Goal: Information Seeking & Learning: Learn about a topic

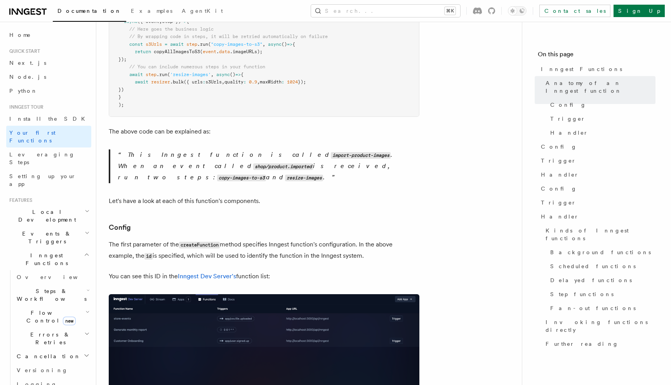
scroll to position [288, 0]
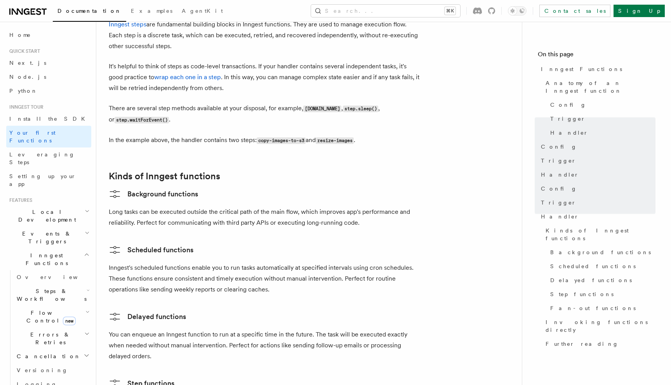
scroll to position [580, 0]
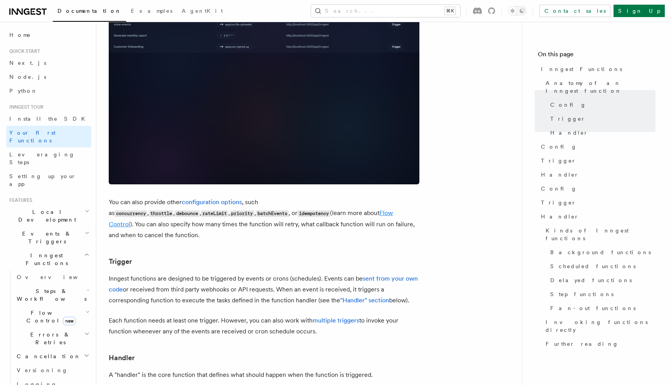
click at [253, 209] on link "Flow Control" at bounding box center [251, 218] width 284 height 19
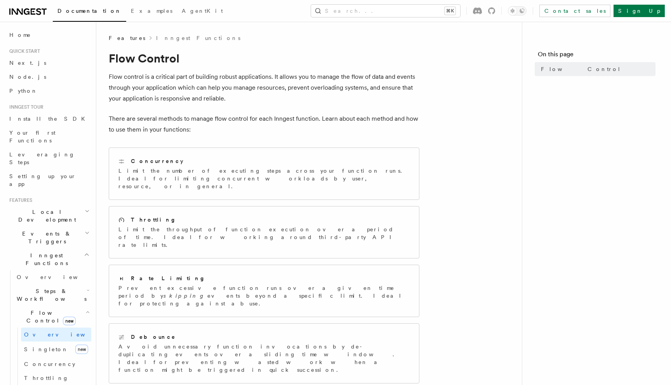
click at [259, 115] on p "There are several methods to manage flow control for each Inngest function. Lea…" at bounding box center [264, 124] width 311 height 22
click at [240, 162] on div "Concurrency" at bounding box center [264, 161] width 291 height 8
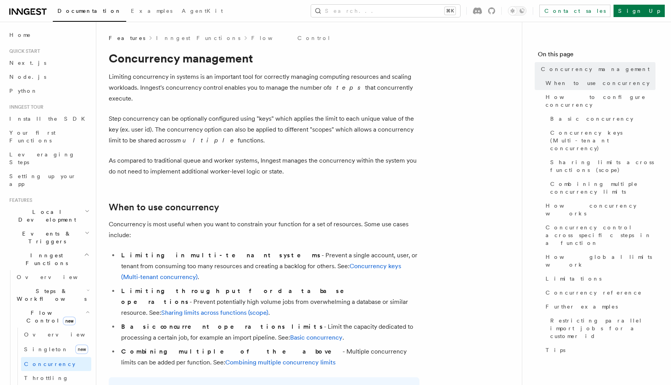
click at [268, 155] on p "As compared to traditional queue and worker systems, Inngest manages the concur…" at bounding box center [264, 166] width 311 height 22
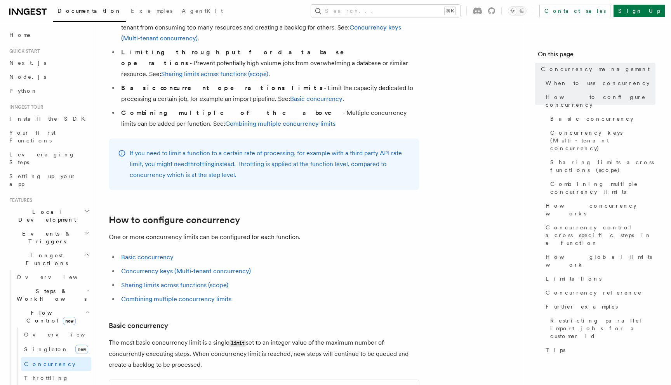
scroll to position [263, 0]
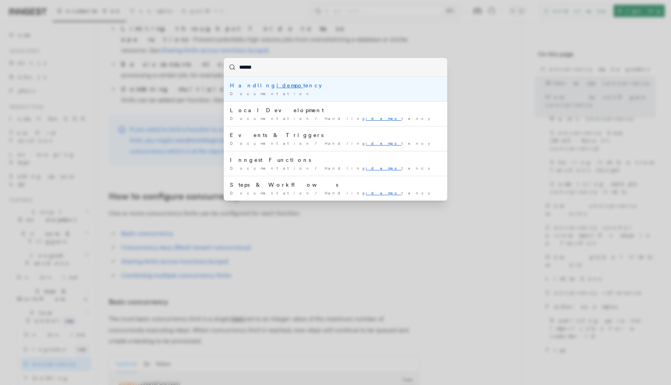
type input "*******"
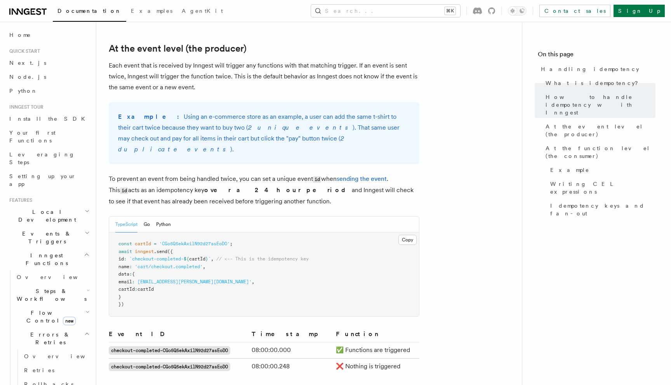
scroll to position [270, 0]
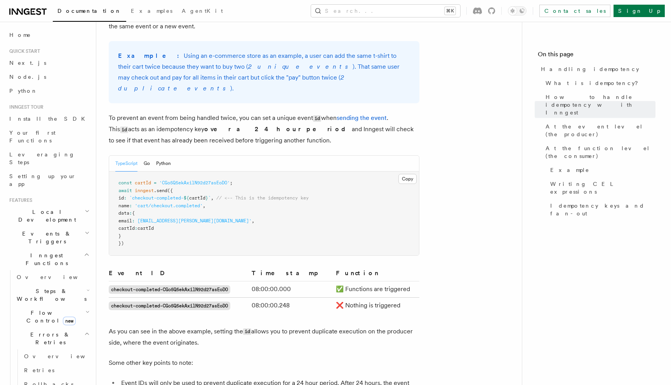
scroll to position [343, 0]
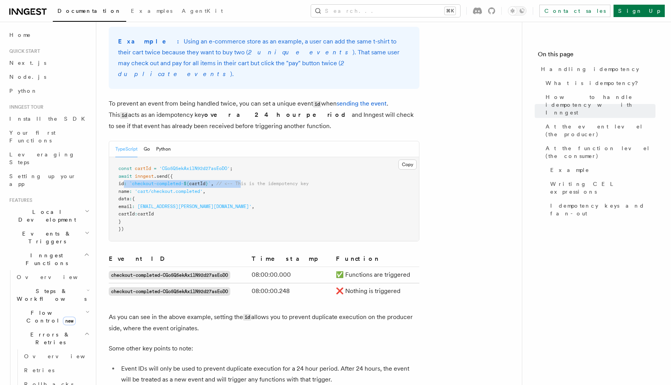
drag, startPoint x: 123, startPoint y: 174, endPoint x: 223, endPoint y: 176, distance: 99.9
click at [248, 181] on span "id : `checkout-completed- ${ cartId } ` , // <-- This is the idempotency key" at bounding box center [214, 183] width 190 height 5
click at [223, 176] on pre "const cartId = 'CGo5Q5ekAxilN92d27asEoDO' ; await inngest .send ({ id : `checko…" at bounding box center [264, 199] width 310 height 84
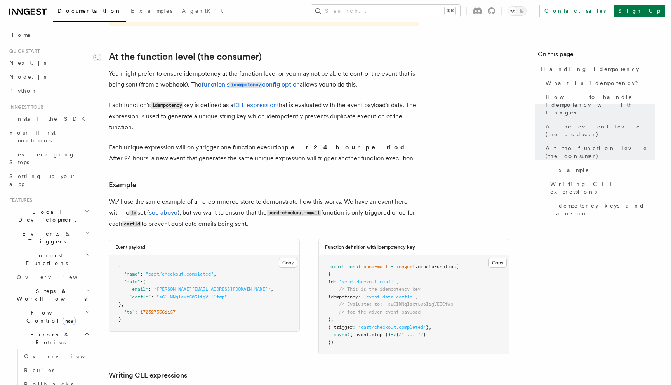
scroll to position [888, 0]
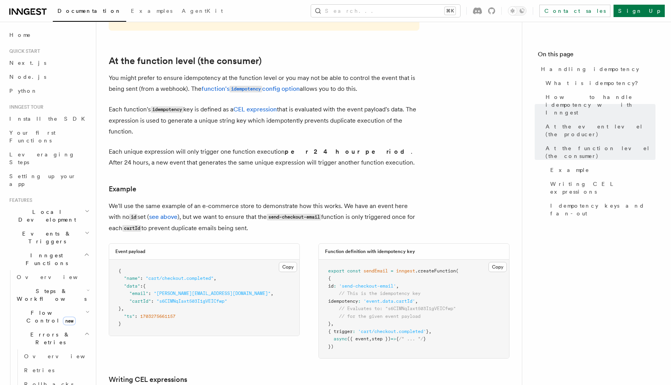
click at [182, 73] on p "You might prefer to ensure idempotency at the function level or you may not be …" at bounding box center [264, 84] width 311 height 22
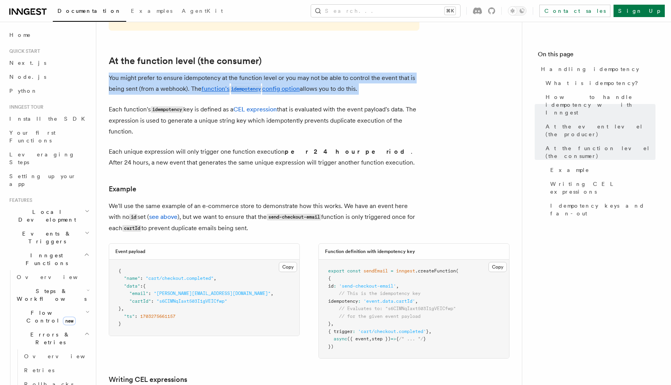
click at [182, 73] on p "You might prefer to ensure idempotency at the function level or you may not be …" at bounding box center [264, 84] width 311 height 22
click at [211, 73] on p "You might prefer to ensure idempotency at the function level or you may not be …" at bounding box center [264, 84] width 311 height 22
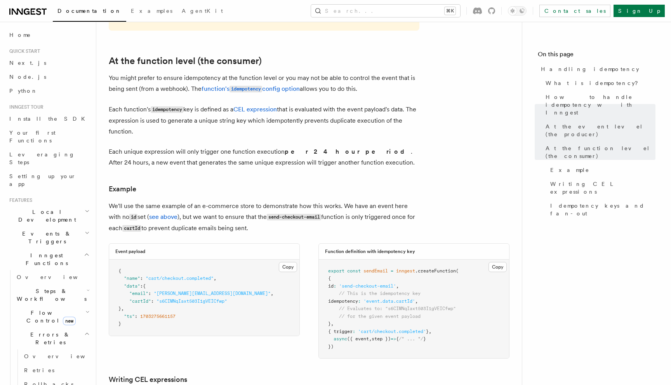
click at [314, 108] on p "Each function's idempotency key is defined as a CEL expression that is evaluate…" at bounding box center [264, 120] width 311 height 33
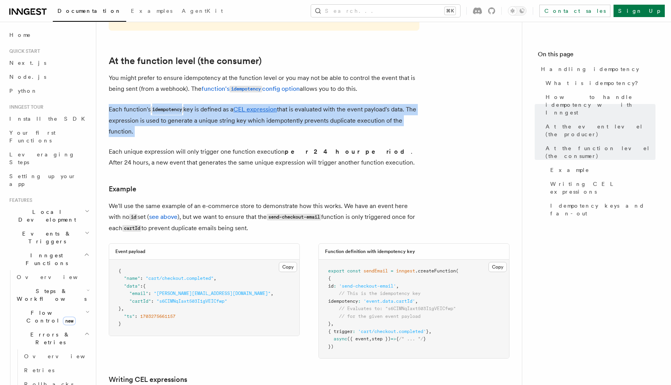
click at [314, 108] on p "Each function's idempotency key is defined as a CEL expression that is evaluate…" at bounding box center [264, 120] width 311 height 33
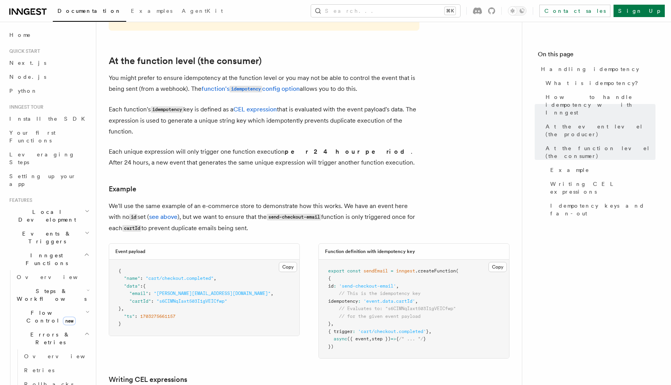
click at [331, 104] on p "Each function's idempotency key is defined as a CEL expression that is evaluate…" at bounding box center [264, 120] width 311 height 33
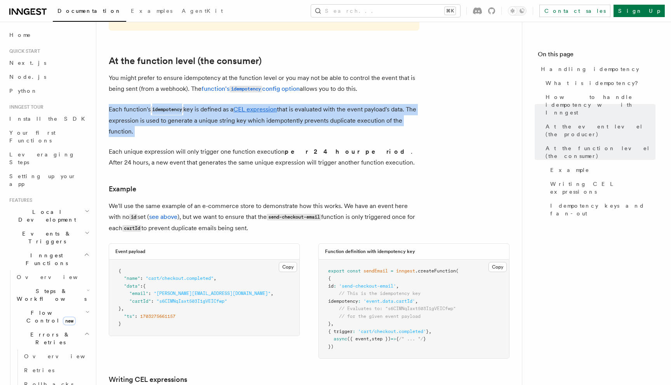
click at [331, 104] on p "Each function's idempotency key is defined as a CEL expression that is evaluate…" at bounding box center [264, 120] width 311 height 33
click at [330, 108] on p "Each function's idempotency key is defined as a CEL expression that is evaluate…" at bounding box center [264, 120] width 311 height 33
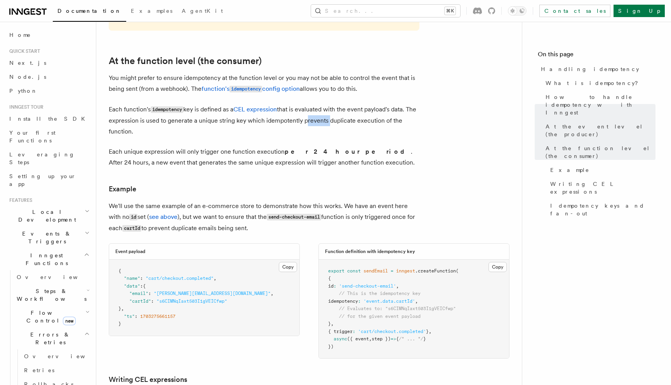
click at [330, 108] on p "Each function's idempotency key is defined as a CEL expression that is evaluate…" at bounding box center [264, 120] width 311 height 33
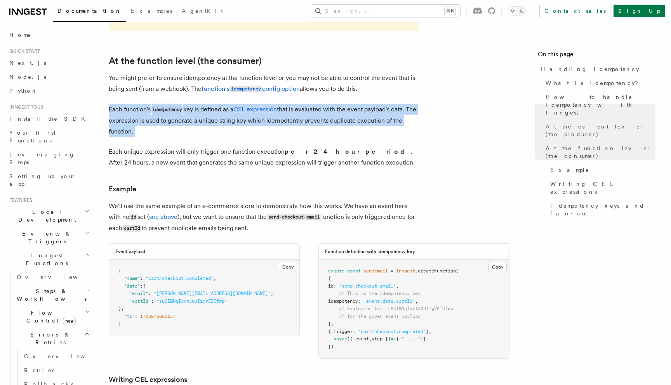
click at [330, 108] on p "Each function's idempotency key is defined as a CEL expression that is evaluate…" at bounding box center [264, 120] width 311 height 33
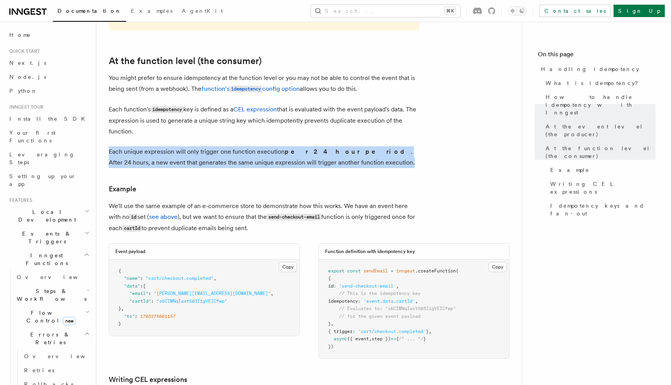
drag, startPoint x: 108, startPoint y: 139, endPoint x: 339, endPoint y: 152, distance: 230.8
click at [339, 152] on div "Features Inngest Functions Errors & Retries Handling idempotency Ensuring that …" at bounding box center [321, 56] width 451 height 1888
click at [339, 152] on p "Each unique expression will only trigger one function execution per 24 hour per…" at bounding box center [264, 157] width 311 height 22
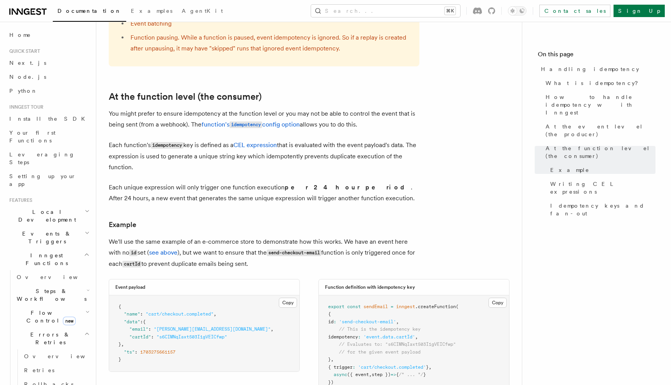
scroll to position [781, 0]
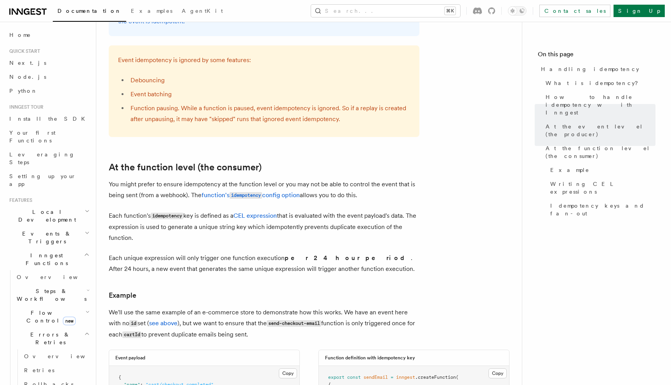
click at [419, 123] on div "Event idempotency is ignored by some features: Debouncing Event batching Functi…" at bounding box center [264, 91] width 311 height 92
